Goal: Complete application form

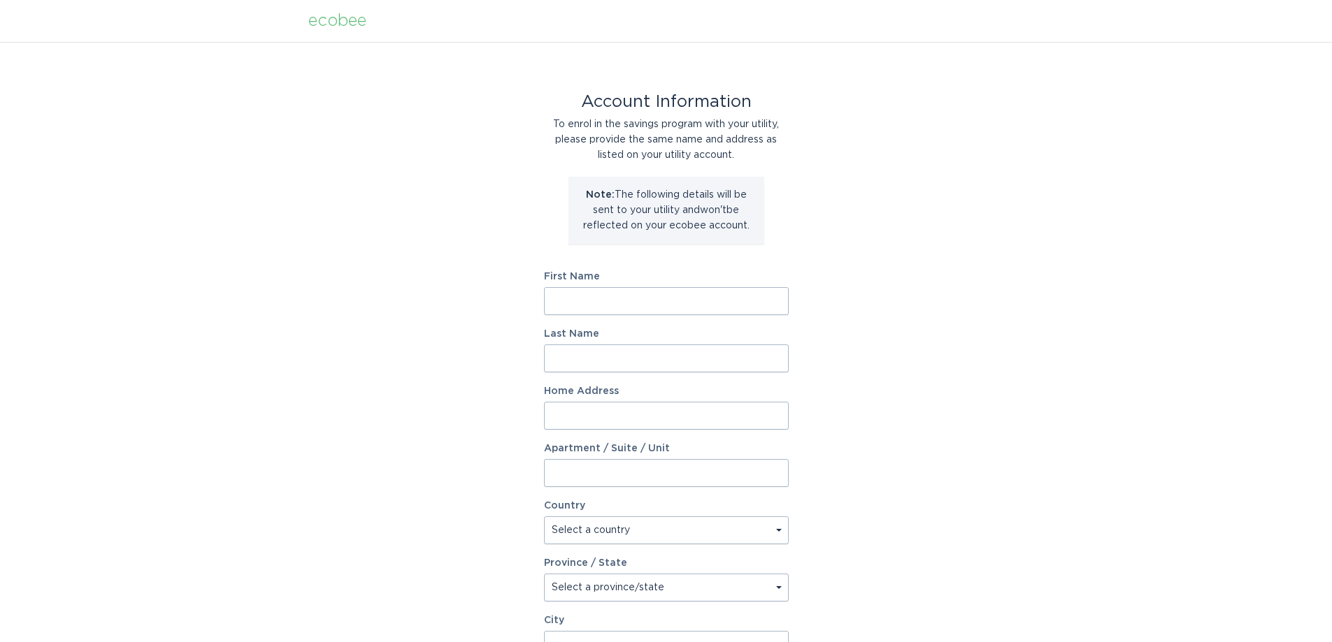
click at [658, 308] on input "First Name" at bounding box center [666, 301] width 245 height 28
type input "[PERSON_NAME]"
type input "[STREET_ADDRESS]"
select select "US"
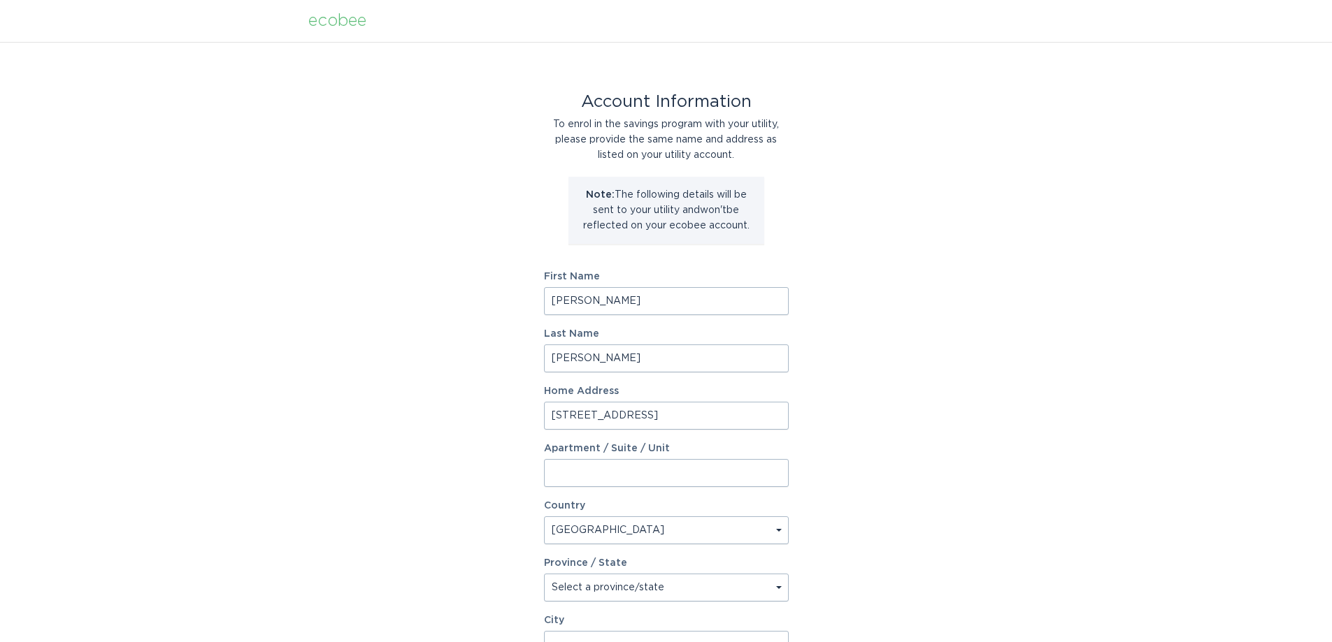
type input "[PERSON_NAME]"
type input "43065"
select select "OH"
click at [633, 354] on input "[PERSON_NAME]" at bounding box center [666, 359] width 245 height 28
type input "[PERSON_NAME] [PERSON_NAME]"
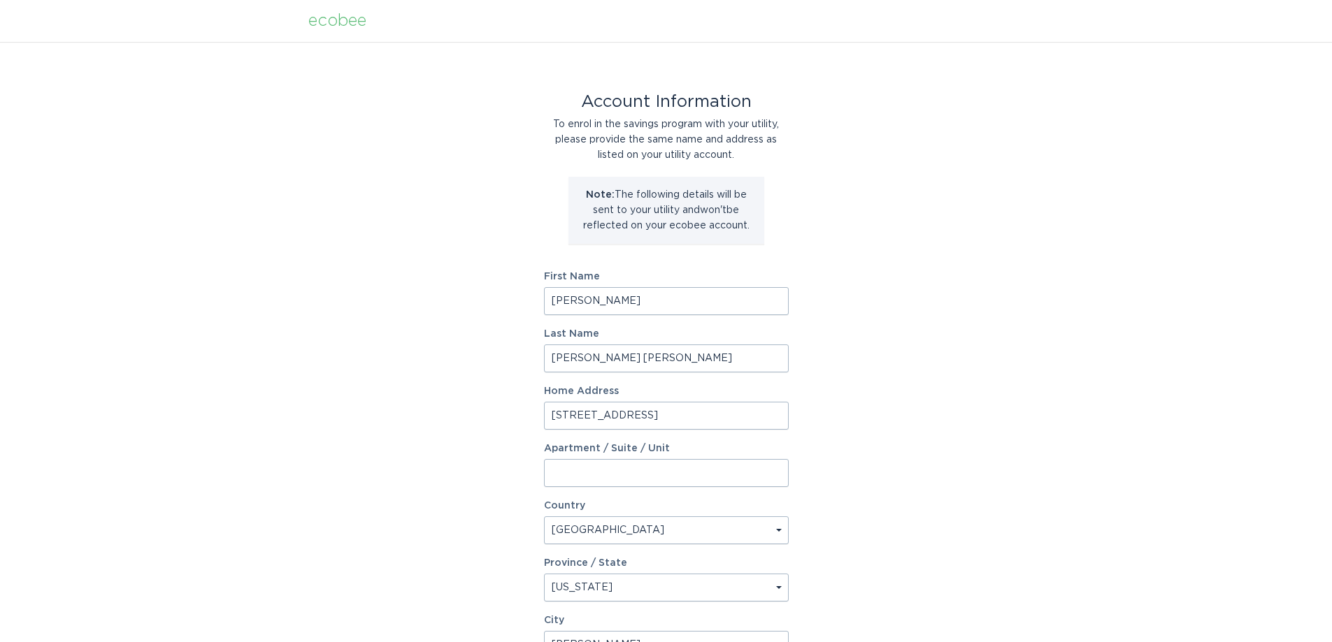
click at [1158, 435] on div "Account Information To enrol in the savings program with your utility, please p…" at bounding box center [666, 428] width 1332 height 772
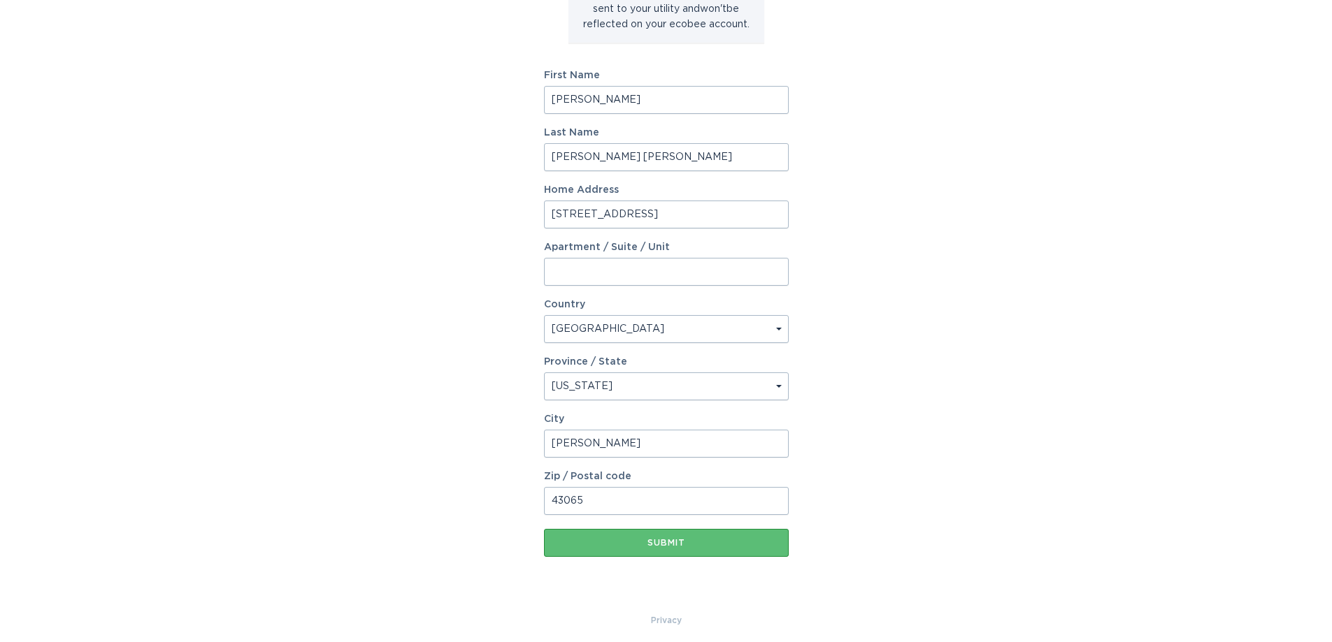
scroll to position [208, 0]
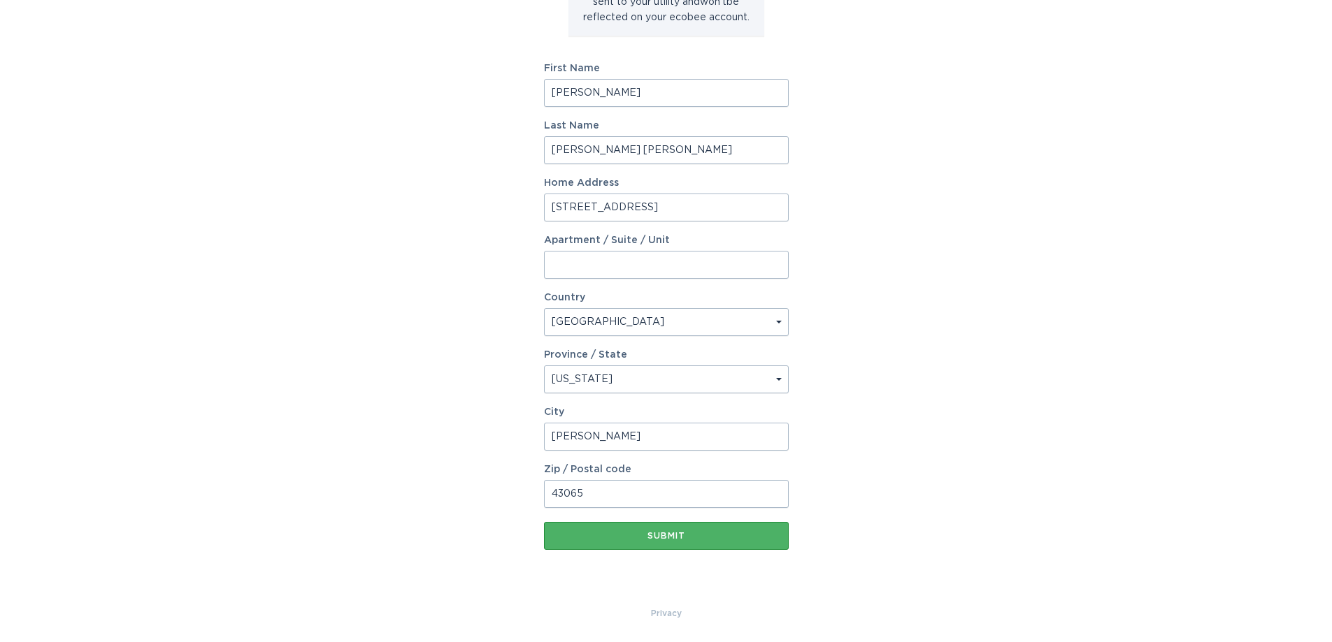
click at [655, 534] on div "Submit" at bounding box center [666, 536] width 231 height 8
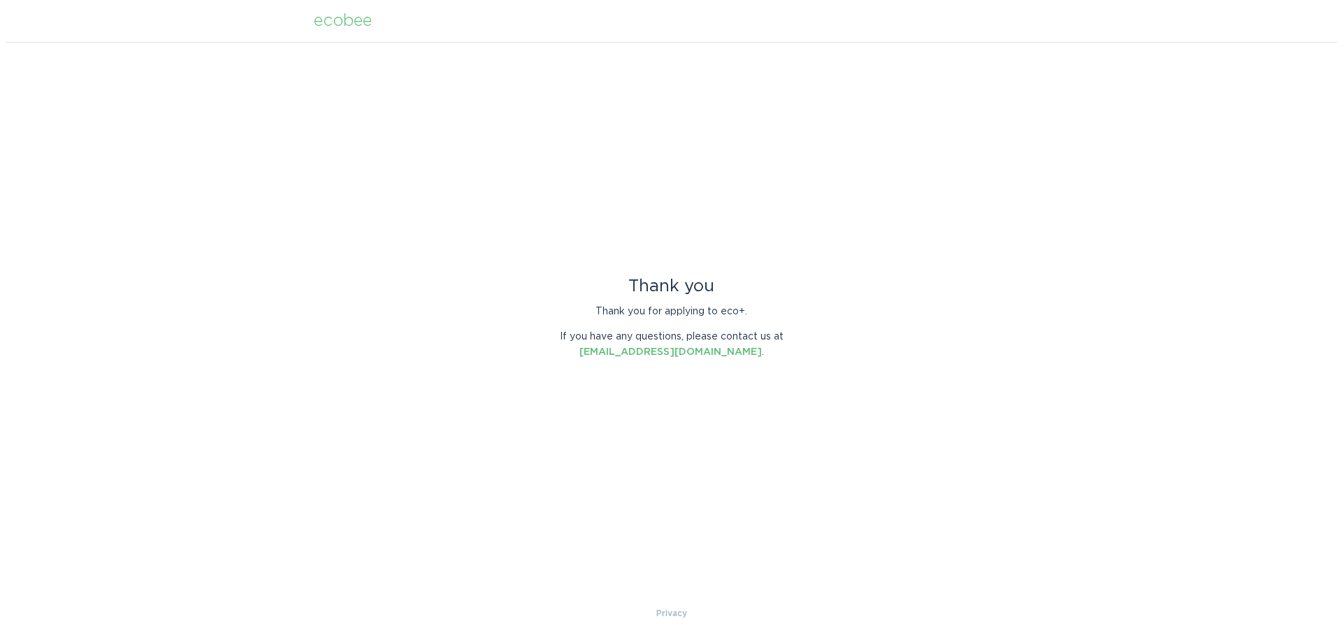
scroll to position [0, 0]
